Goal: Task Accomplishment & Management: Use online tool/utility

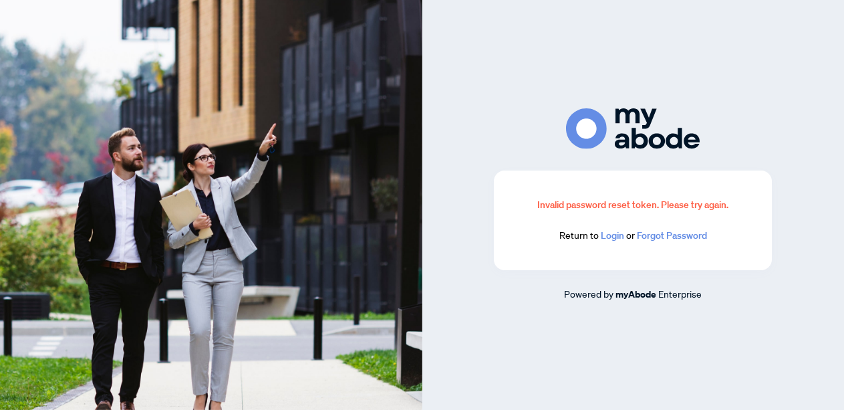
click at [614, 235] on link "Login" at bounding box center [612, 235] width 23 height 12
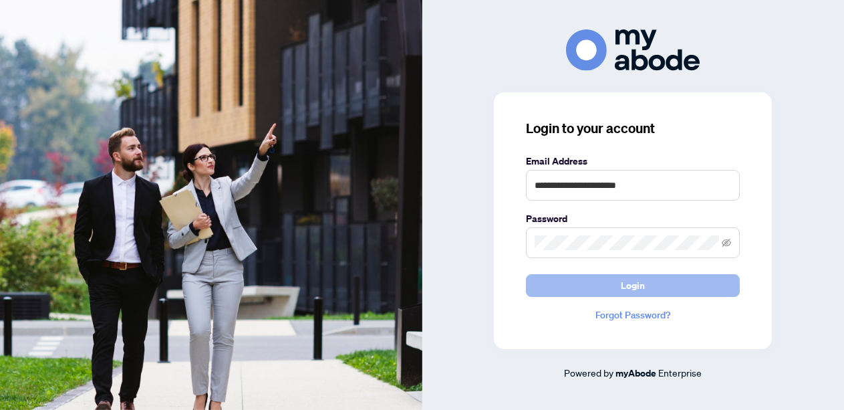
click at [634, 283] on span "Login" at bounding box center [633, 285] width 24 height 21
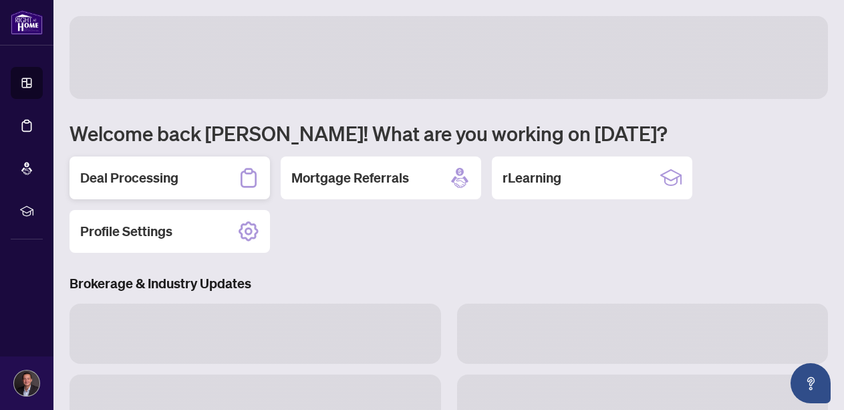
click at [160, 182] on h2 "Deal Processing" at bounding box center [129, 177] width 98 height 19
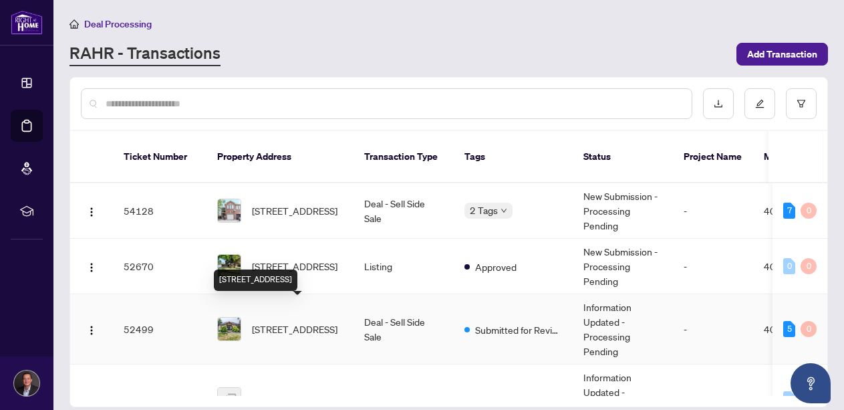
click at [263, 322] on span "[STREET_ADDRESS]" at bounding box center [295, 329] width 86 height 15
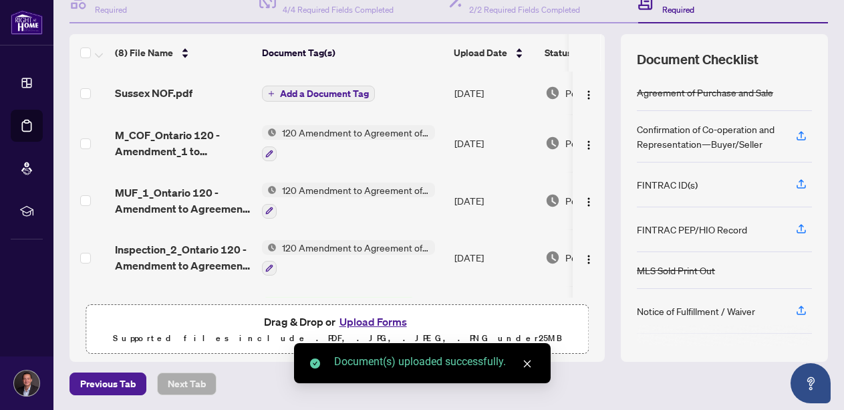
click at [288, 96] on span "Add a Document Tag" at bounding box center [324, 93] width 89 height 9
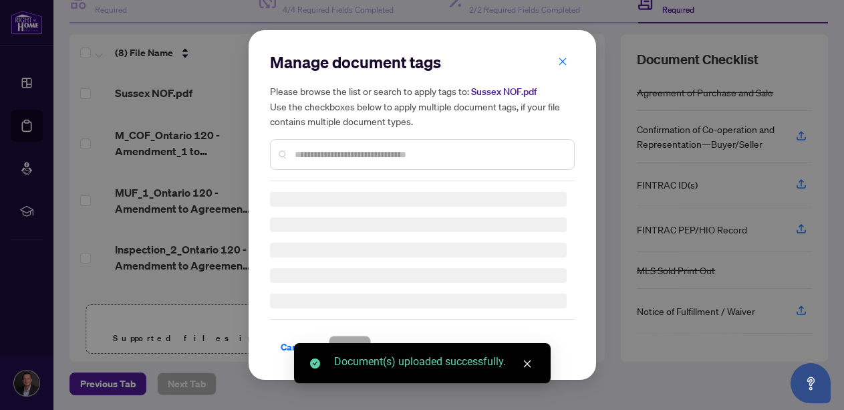
click at [404, 150] on input "text" at bounding box center [429, 154] width 269 height 15
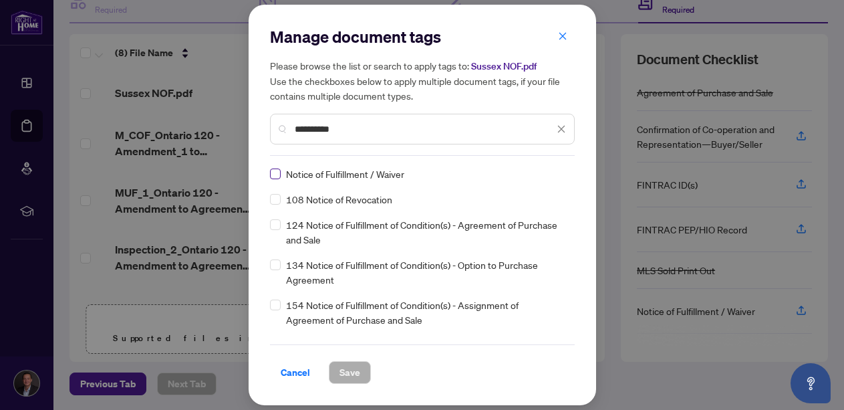
type input "*********"
click at [350, 371] on span "Save" at bounding box center [350, 372] width 21 height 21
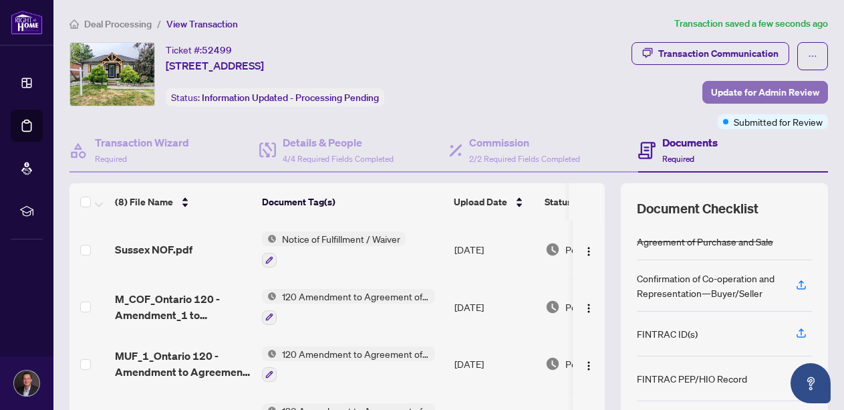
click at [727, 96] on span "Update for Admin Review" at bounding box center [765, 92] width 108 height 21
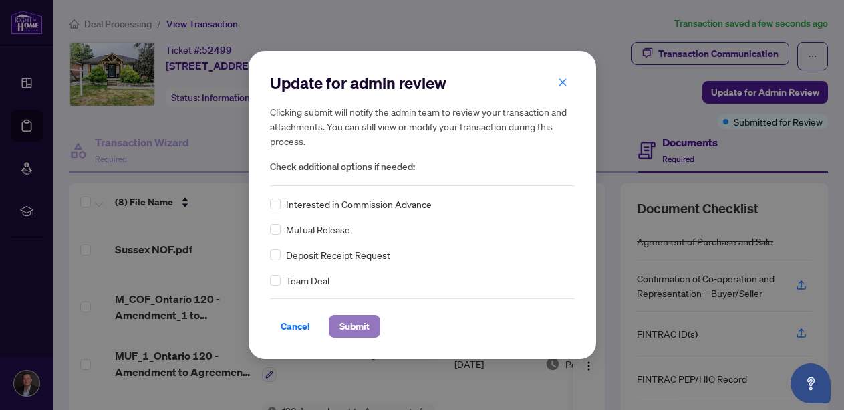
click at [357, 330] on span "Submit" at bounding box center [355, 326] width 30 height 21
